Goal: Task Accomplishment & Management: Manage account settings

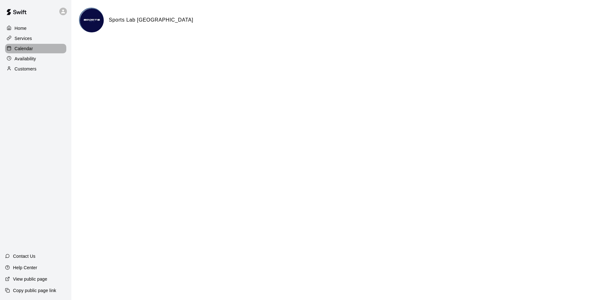
click at [22, 47] on p "Calendar" at bounding box center [24, 48] width 18 height 6
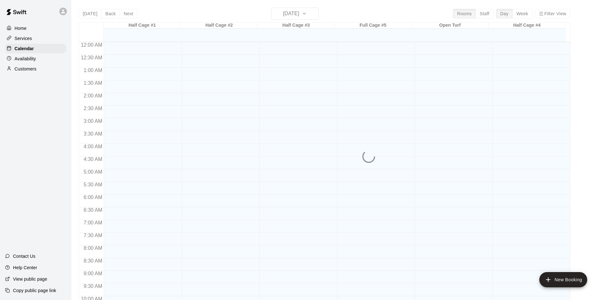
scroll to position [325, 0]
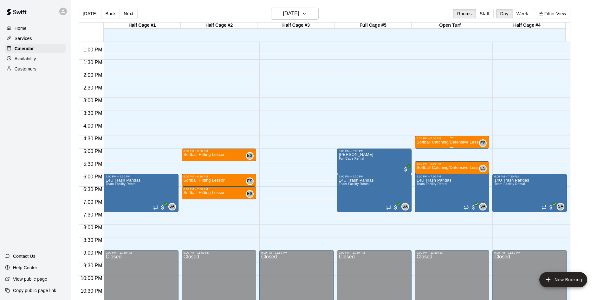
click at [443, 142] on p "Softball Catching/Defensive Lesson" at bounding box center [450, 142] width 67 height 0
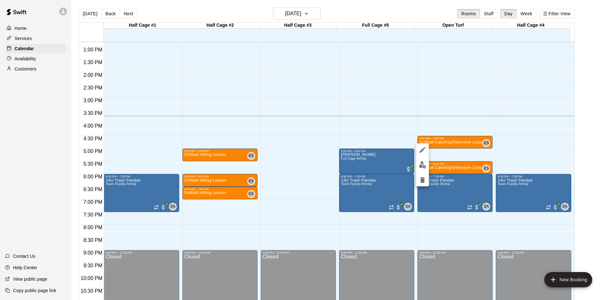
click at [418, 180] on button "delete" at bounding box center [422, 180] width 13 height 13
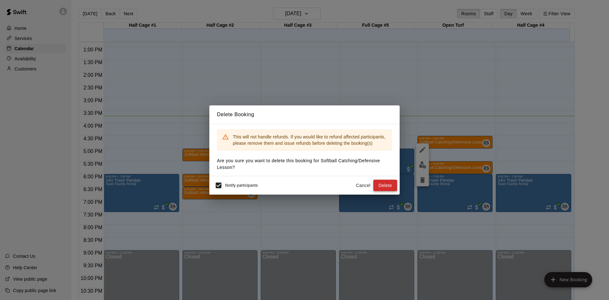
click at [386, 188] on button "Delete" at bounding box center [385, 186] width 24 height 12
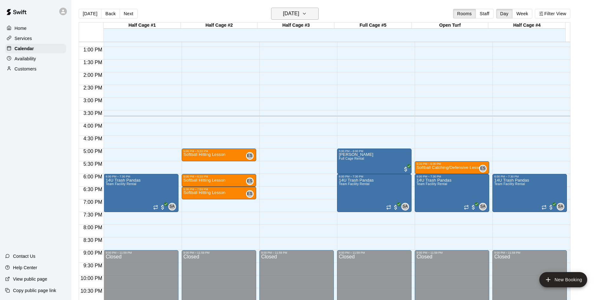
click at [307, 16] on icon "button" at bounding box center [304, 14] width 5 height 8
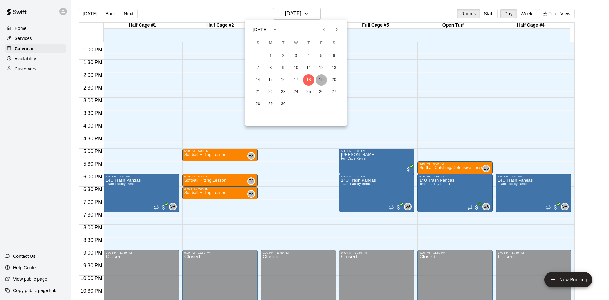
click at [323, 81] on button "19" at bounding box center [321, 79] width 11 height 11
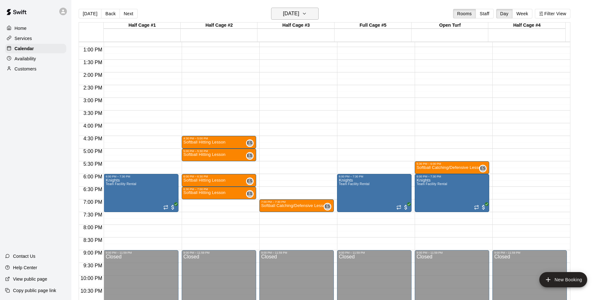
click at [299, 16] on h6 "[DATE]" at bounding box center [291, 13] width 16 height 9
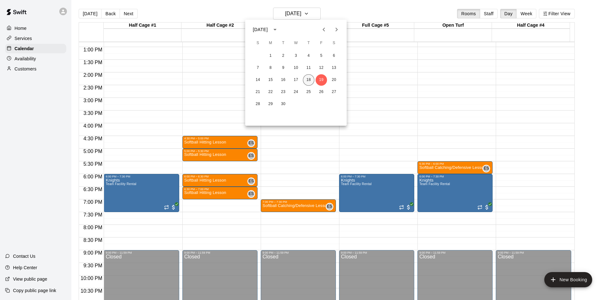
click at [305, 81] on button "18" at bounding box center [308, 79] width 11 height 11
